Goal: Communication & Community: Answer question/provide support

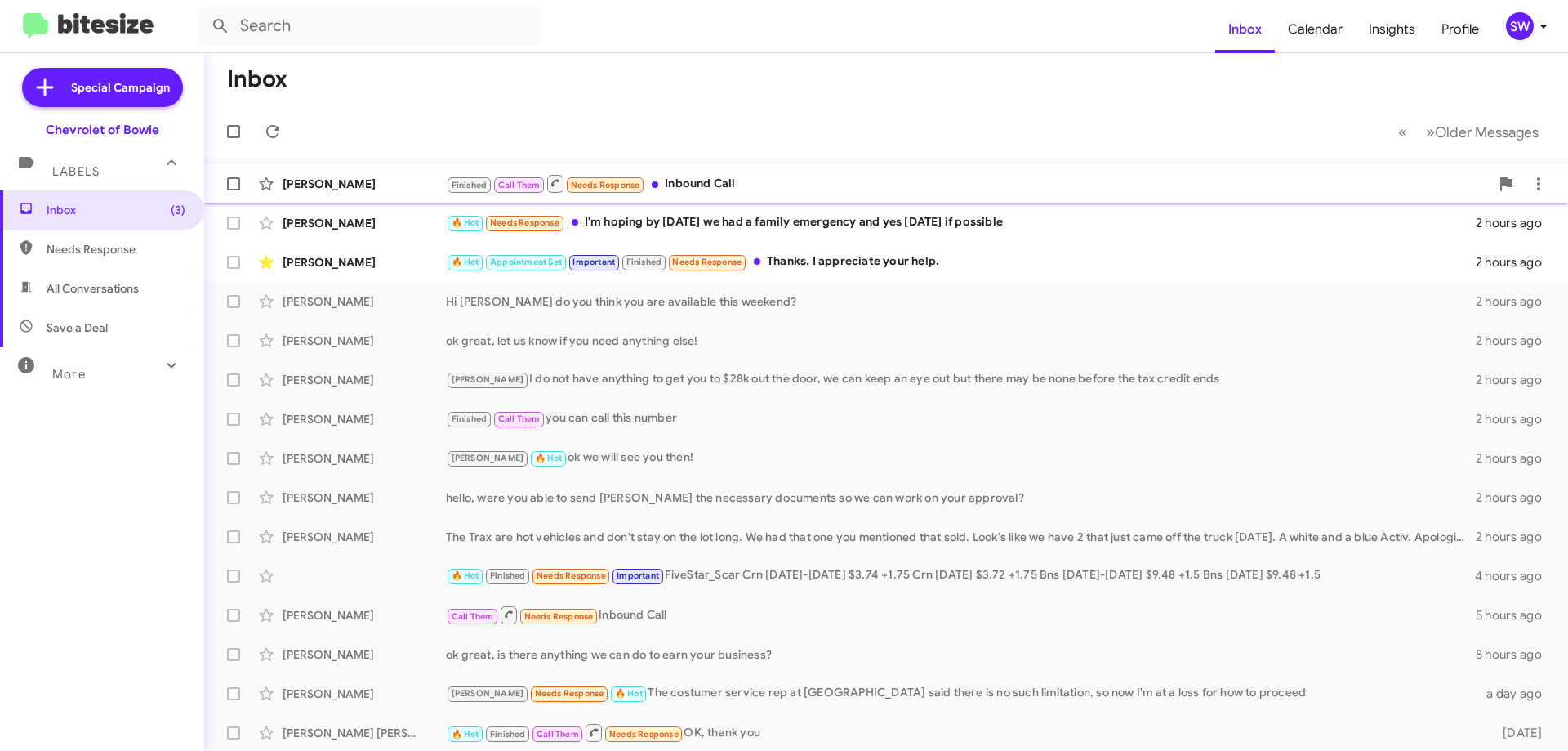
click at [727, 176] on div "Finished Call Them Needs Response Inbound Call" at bounding box center [967, 183] width 1044 height 21
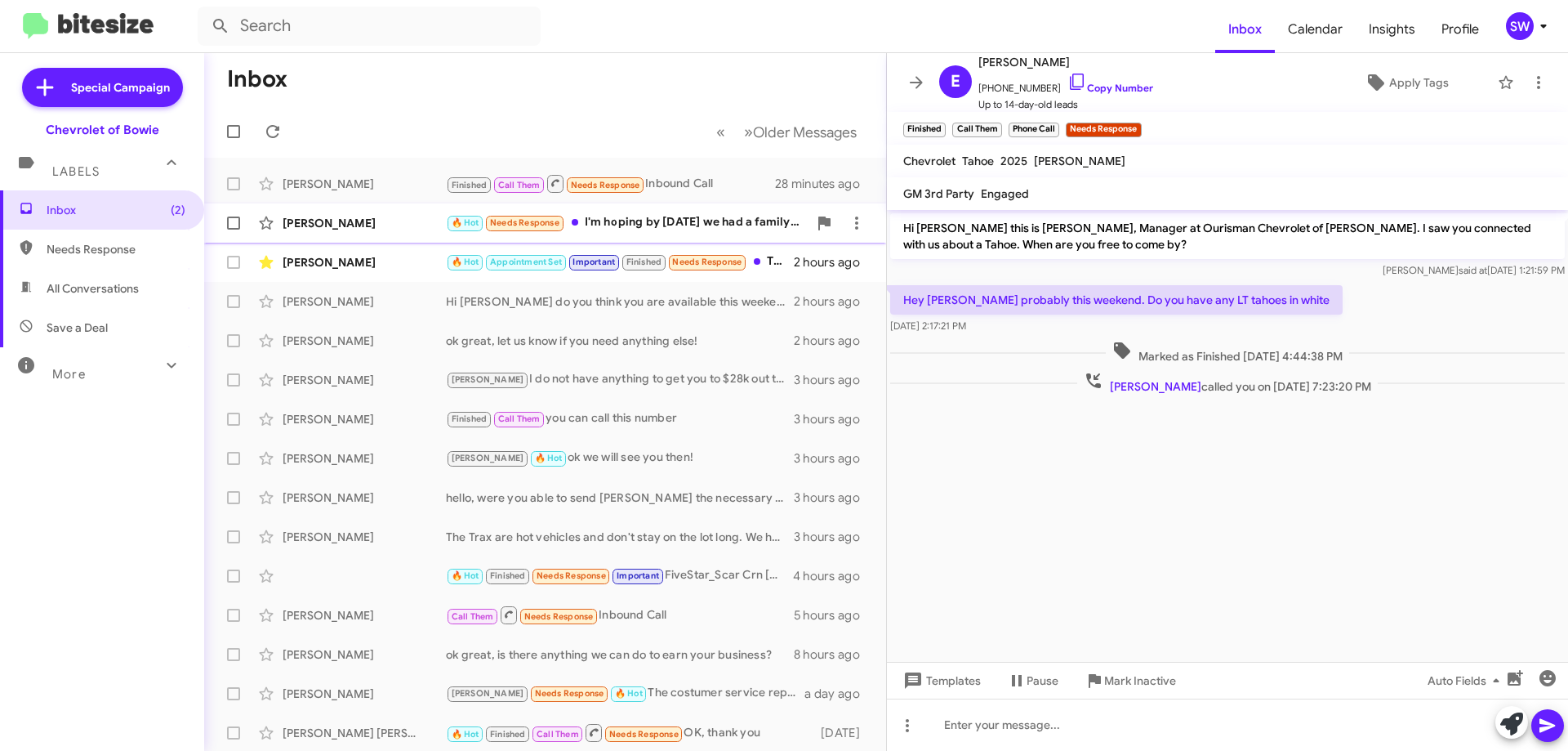
click at [649, 228] on div "🔥 Hot Needs Response I'm hoping by Saturday we had a family emergency and yes S…" at bounding box center [626, 223] width 362 height 19
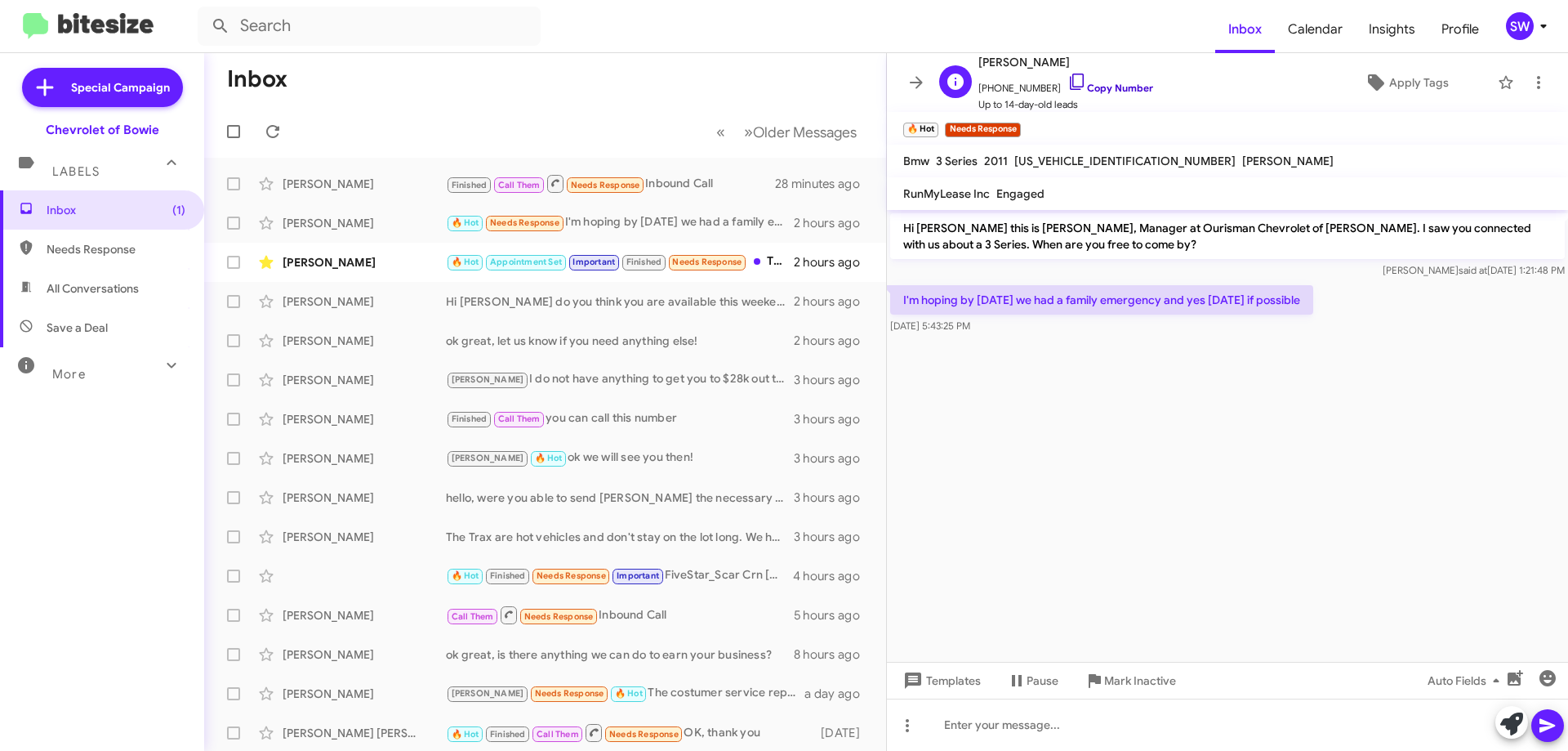
drag, startPoint x: 1062, startPoint y: 76, endPoint x: 1101, endPoint y: 124, distance: 61.8
click at [1067, 77] on icon at bounding box center [1076, 81] width 20 height 20
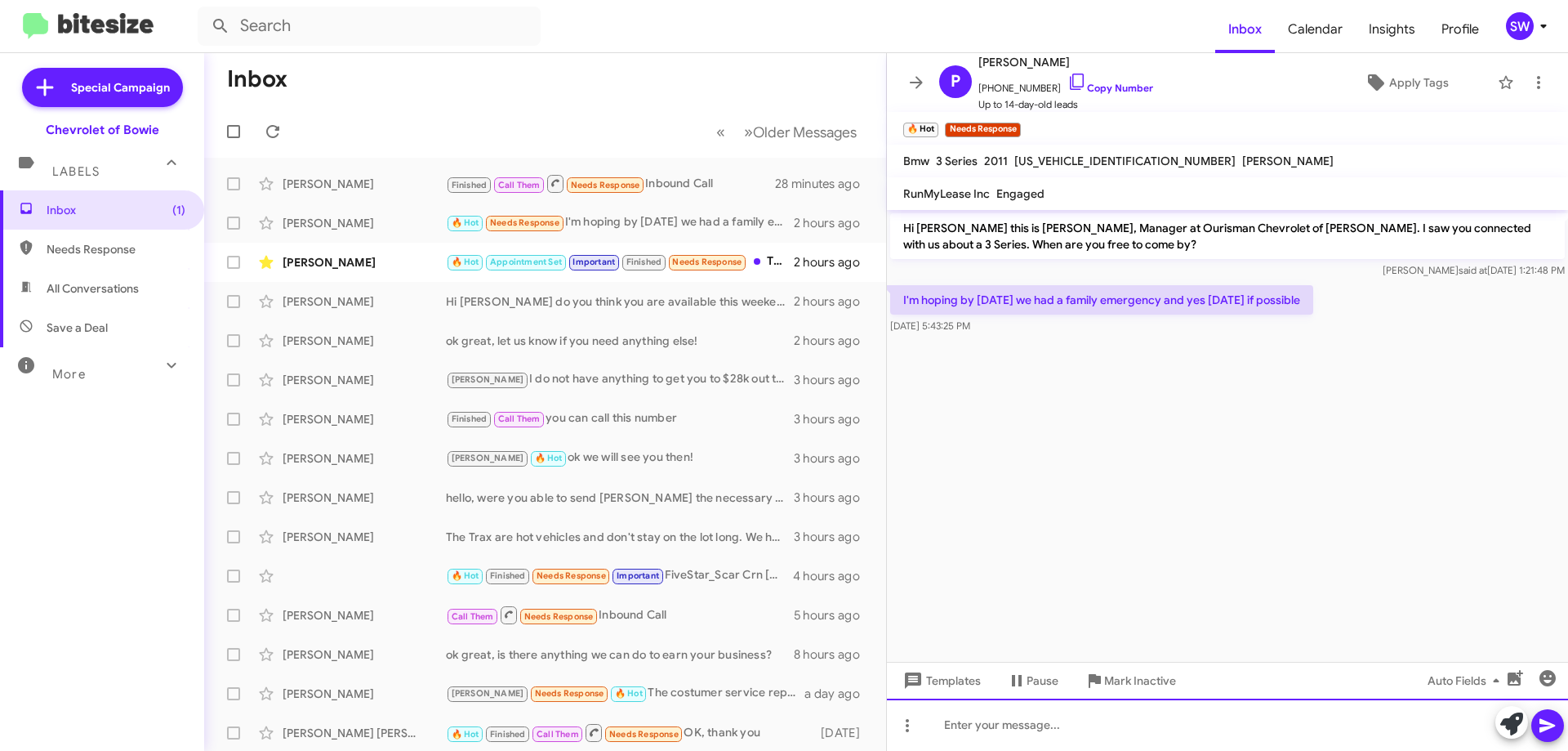
click at [1020, 718] on div at bounding box center [1227, 724] width 681 height 52
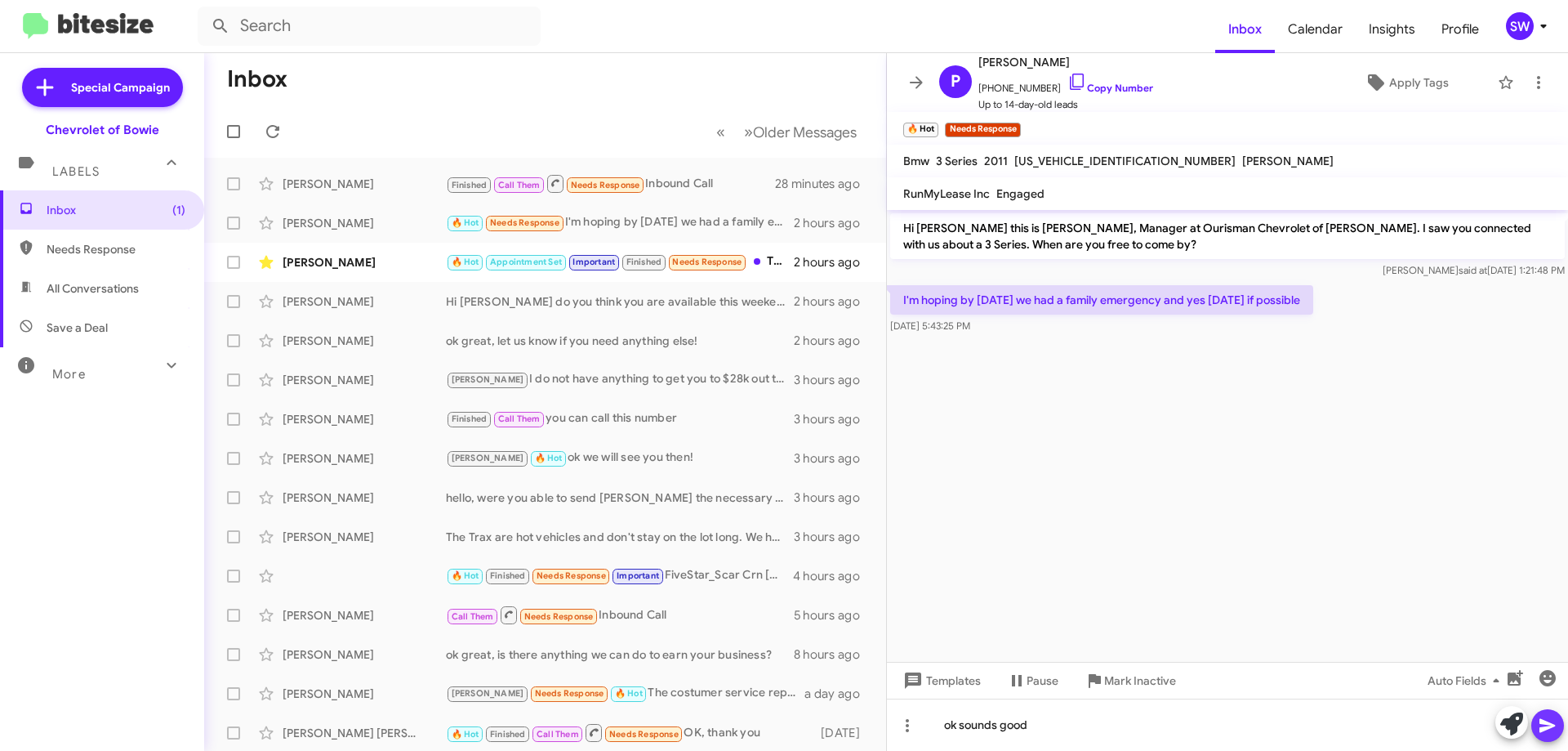
drag, startPoint x: 1541, startPoint y: 720, endPoint x: 1553, endPoint y: 716, distance: 12.6
click at [1541, 721] on icon at bounding box center [1547, 726] width 15 height 14
drag, startPoint x: 1113, startPoint y: 681, endPoint x: 1118, endPoint y: 666, distance: 15.8
click at [1114, 680] on span "Mark Inactive" at bounding box center [1140, 681] width 72 height 29
